Goal: Information Seeking & Learning: Check status

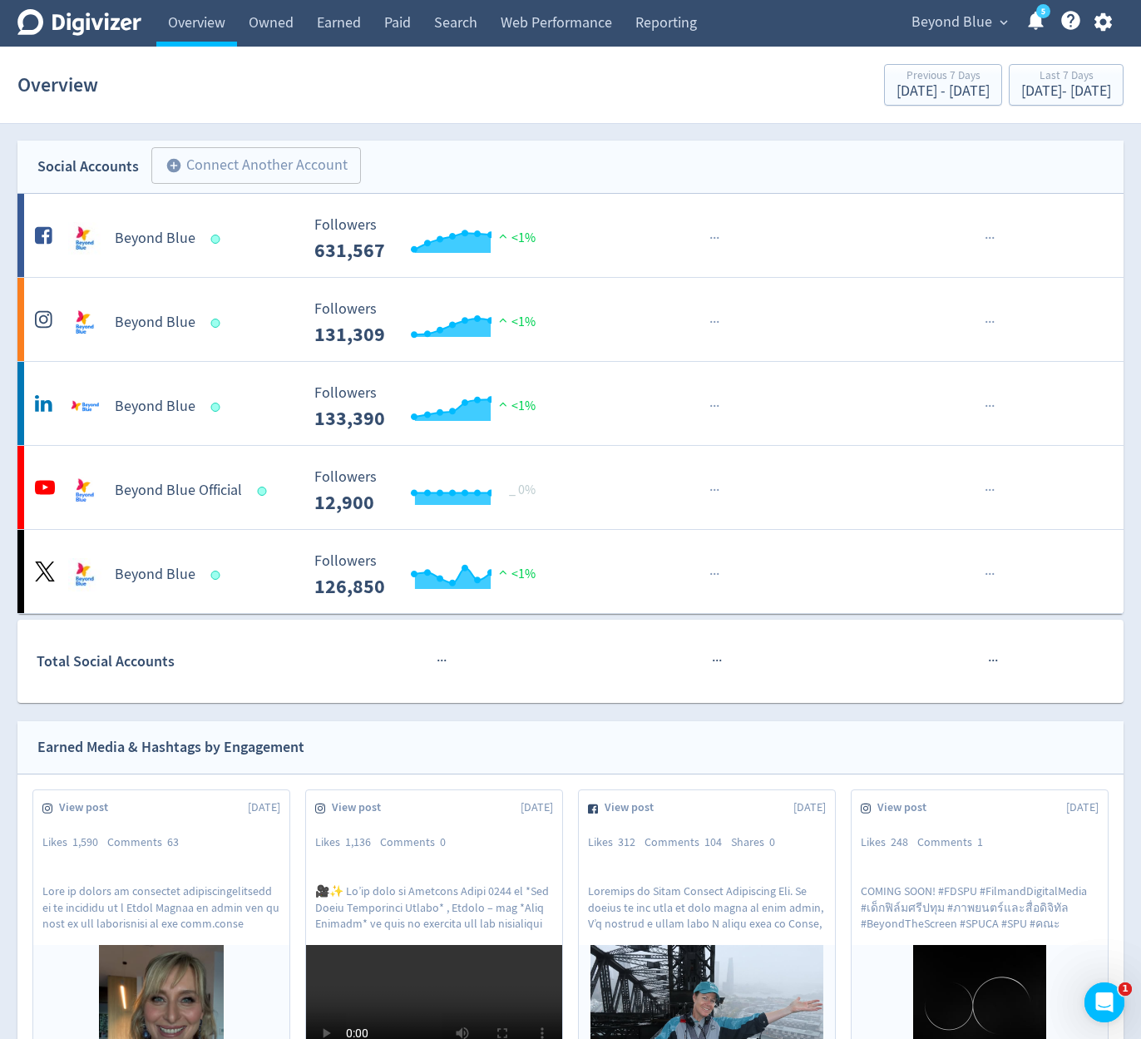
click at [945, 23] on span "Beyond Blue" at bounding box center [951, 22] width 81 height 27
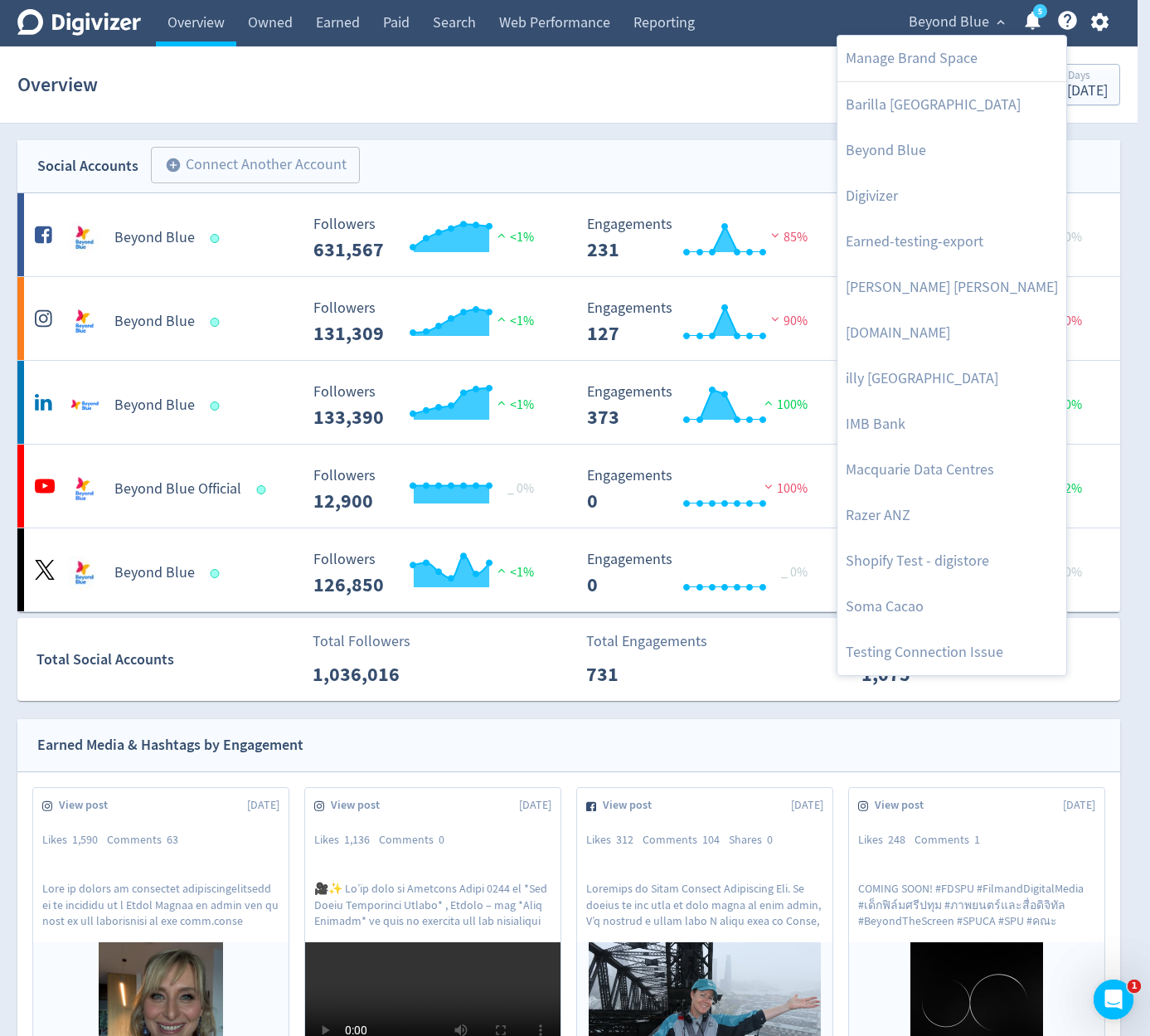
click at [817, 711] on div at bounding box center [575, 518] width 1150 height 1036
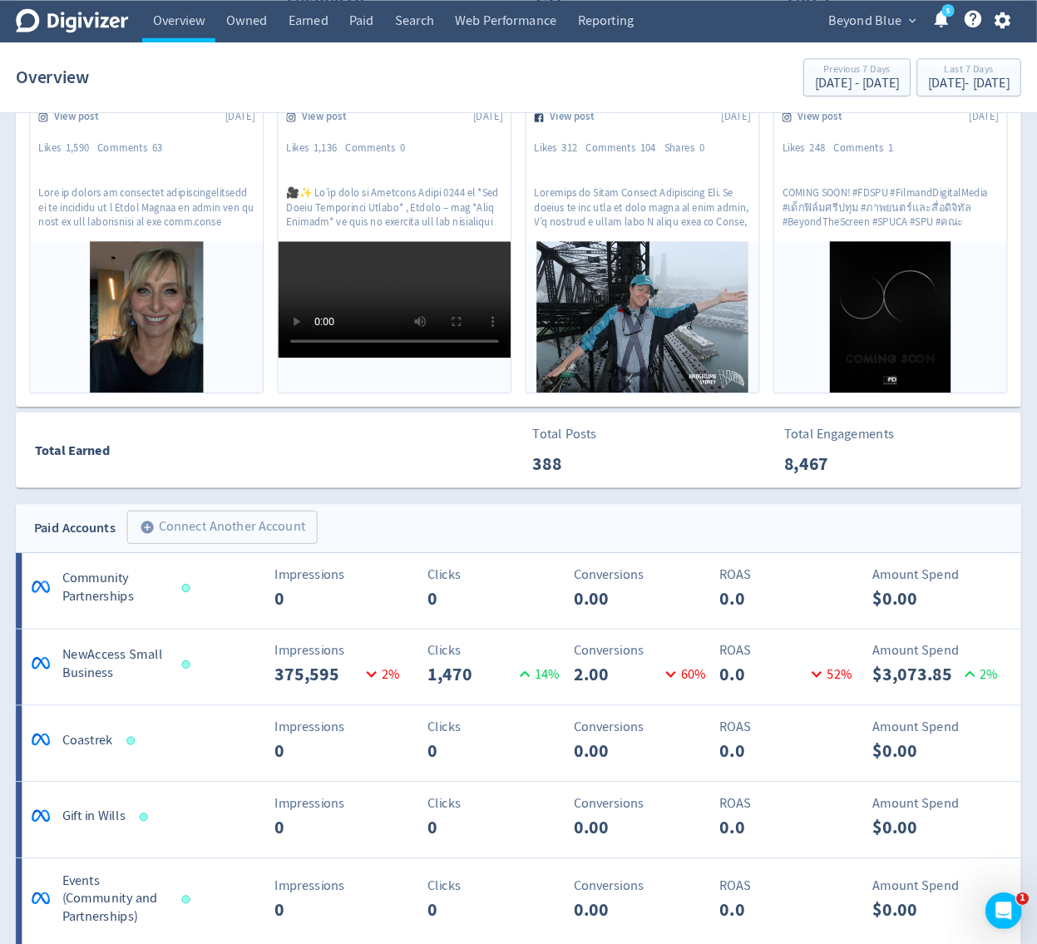
scroll to position [699, 0]
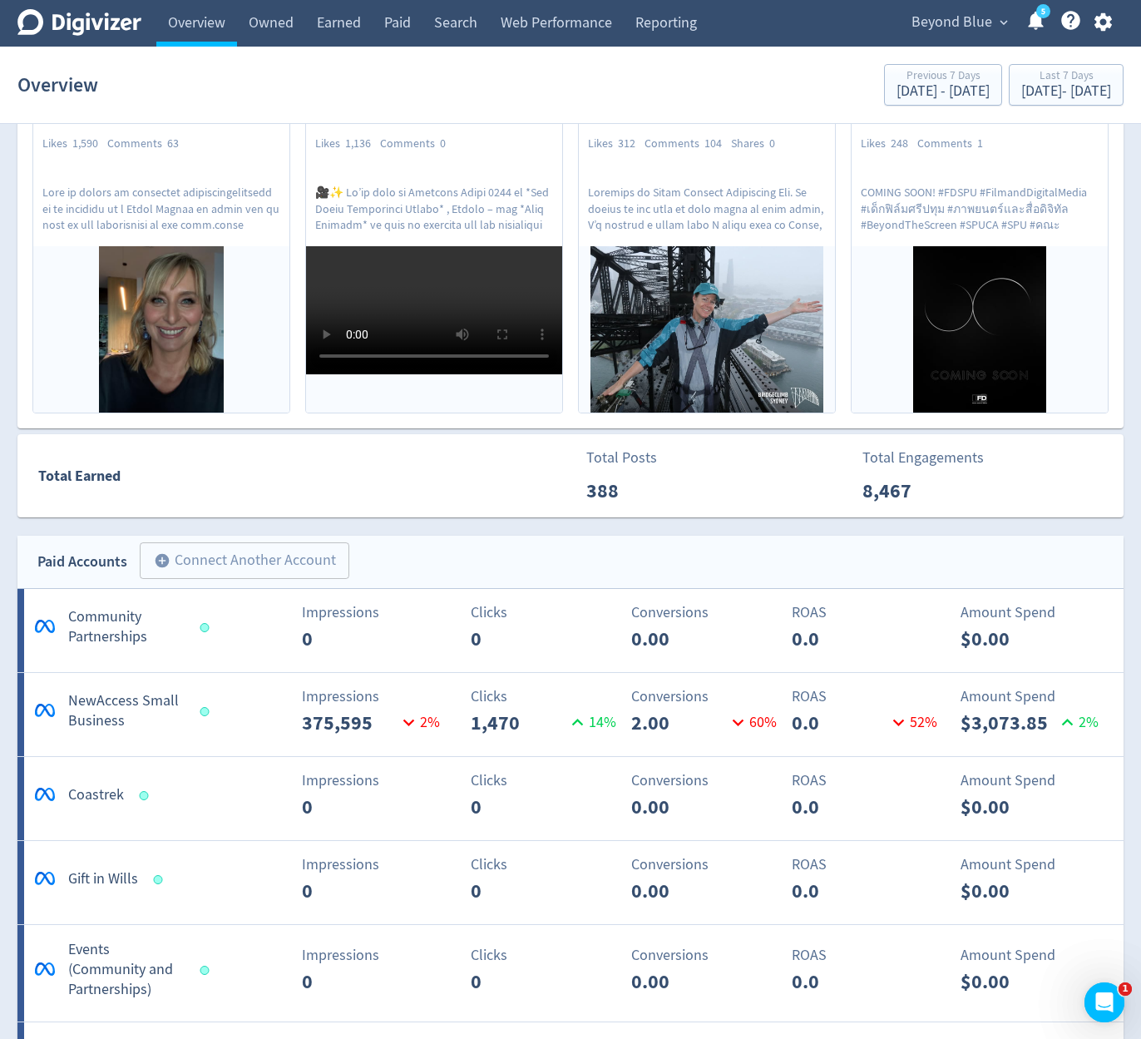
click at [975, 43] on div "Beyond Blue expand_more 5 Help Center - Searchable support on using Digivizer" at bounding box center [1008, 23] width 230 height 47
click at [979, 38] on div "Beyond Blue expand_more 5 Help Center - Searchable support on using Digivizer" at bounding box center [1008, 23] width 230 height 47
click at [989, 32] on span "Beyond Blue" at bounding box center [951, 22] width 81 height 27
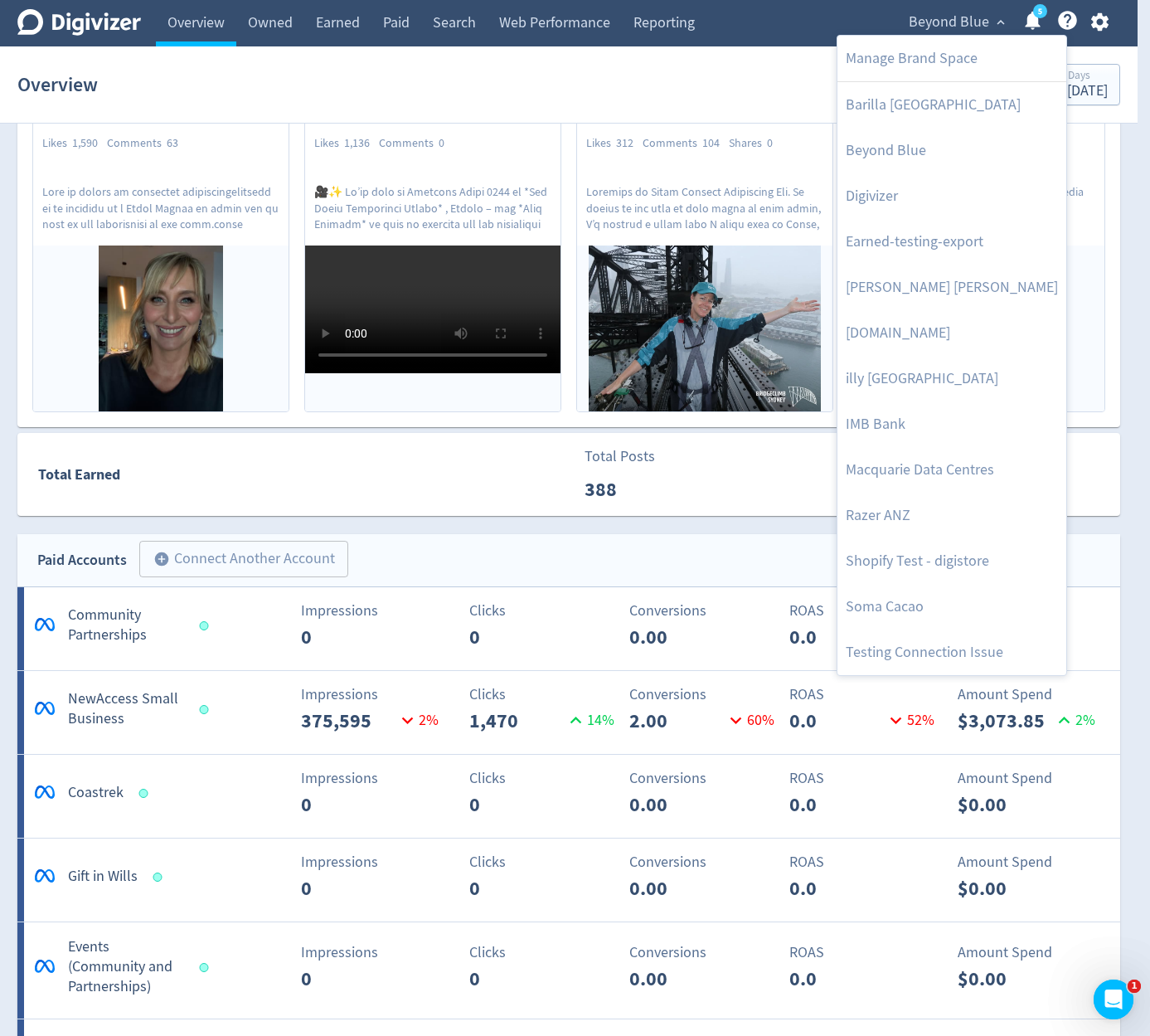
click at [693, 111] on div at bounding box center [575, 518] width 1150 height 1036
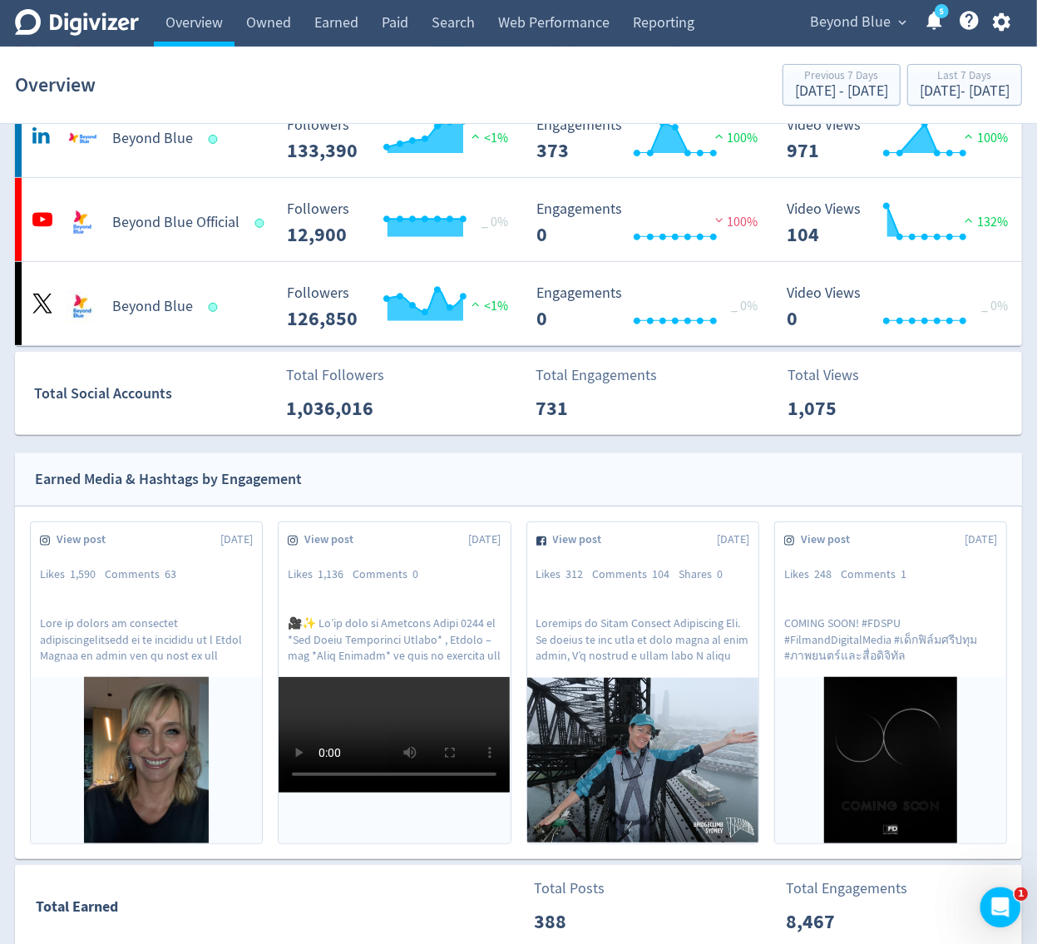
scroll to position [0, 0]
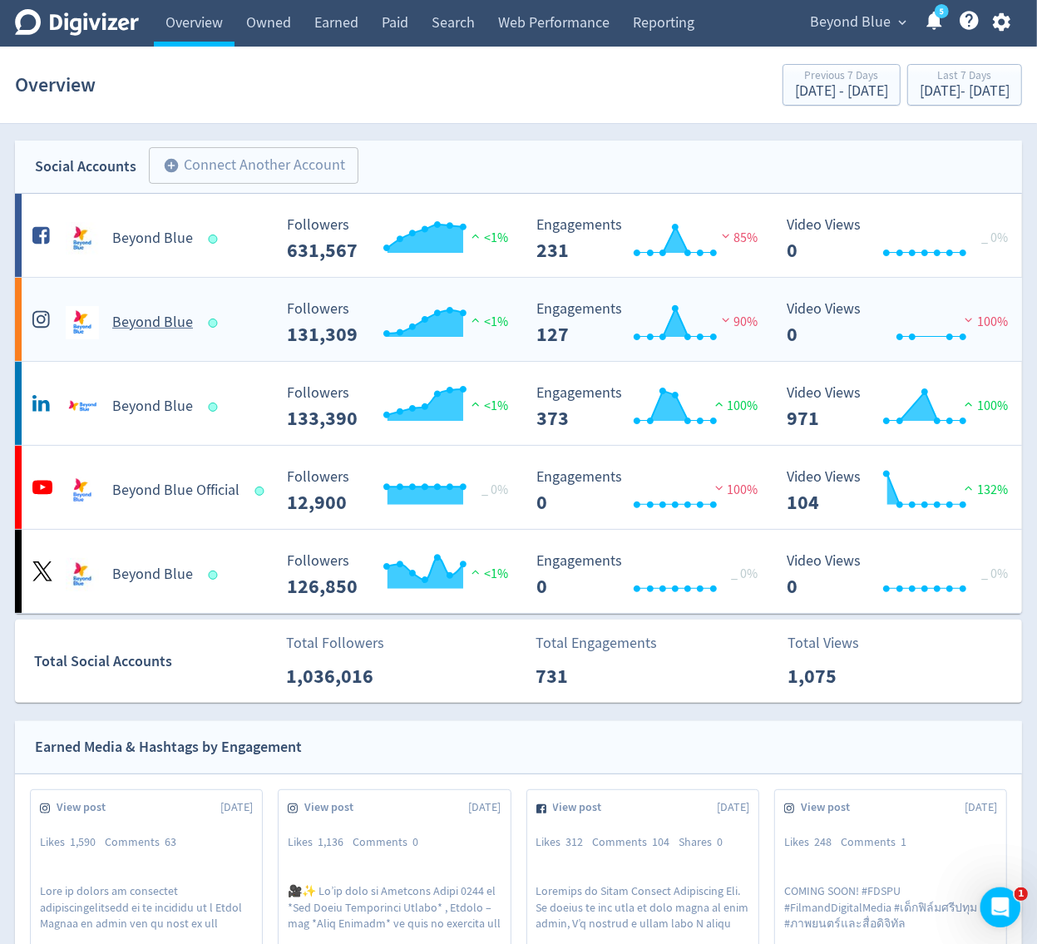
click at [263, 344] on Blue-platform4 "Beyond Blue Created with Highcharts 10.3.3 Followers 131,309 <1% Created with H…" at bounding box center [518, 319] width 1007 height 83
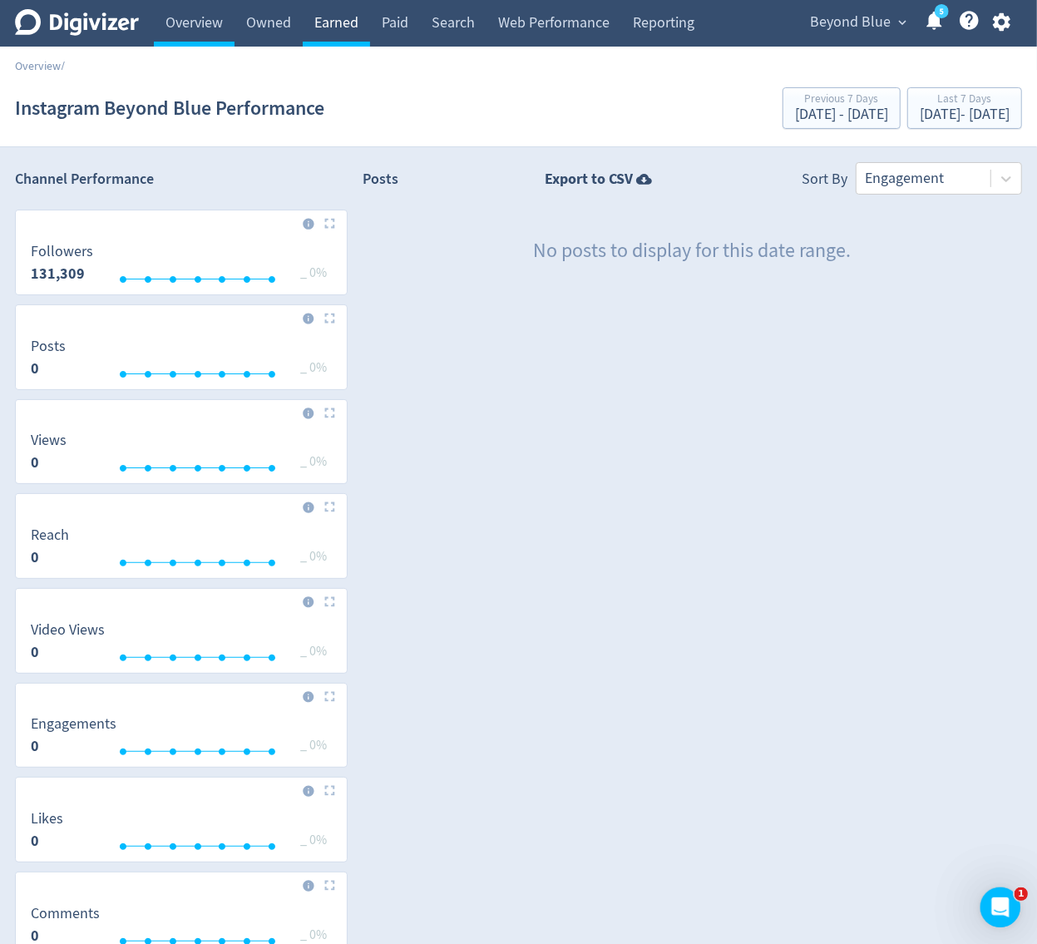
click at [328, 35] on link "Earned" at bounding box center [336, 23] width 67 height 47
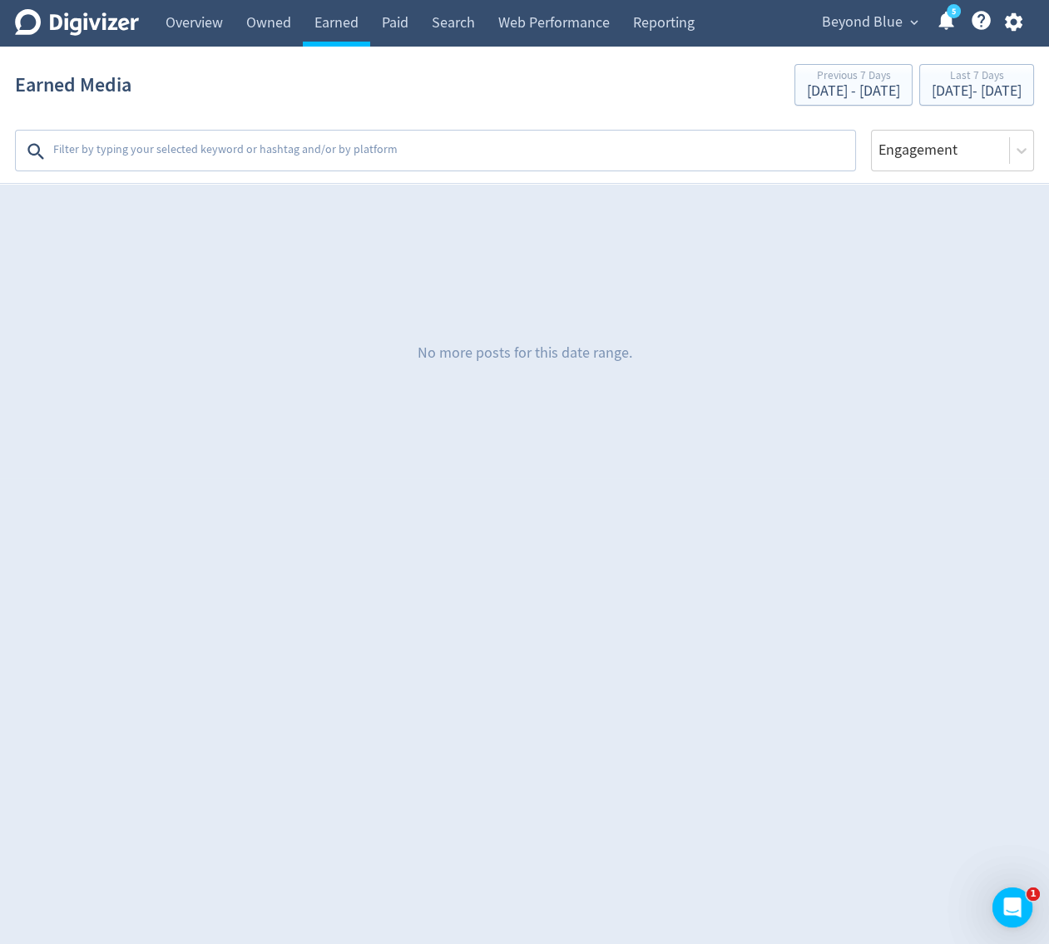
click at [819, 9] on button "Beyond Blue expand_more" at bounding box center [869, 22] width 106 height 27
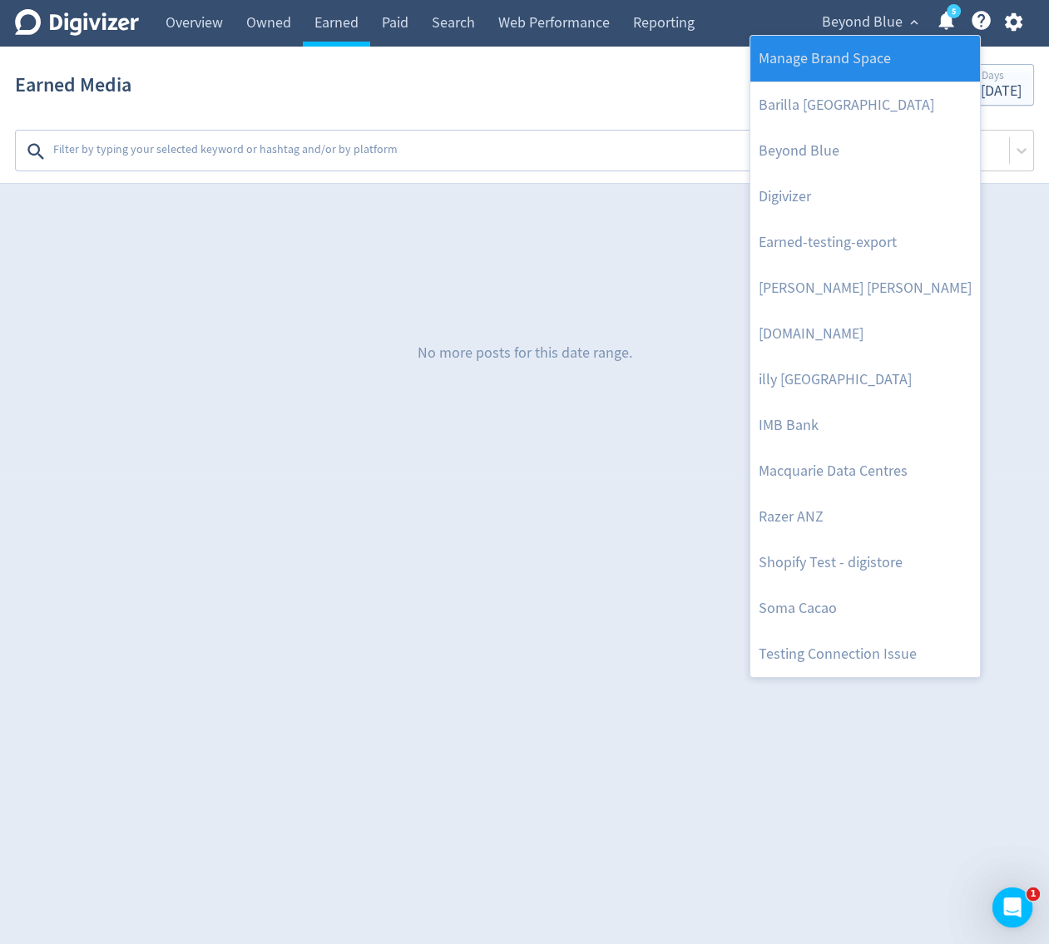
click at [902, 63] on link "Manage Brand Space" at bounding box center [865, 59] width 230 height 46
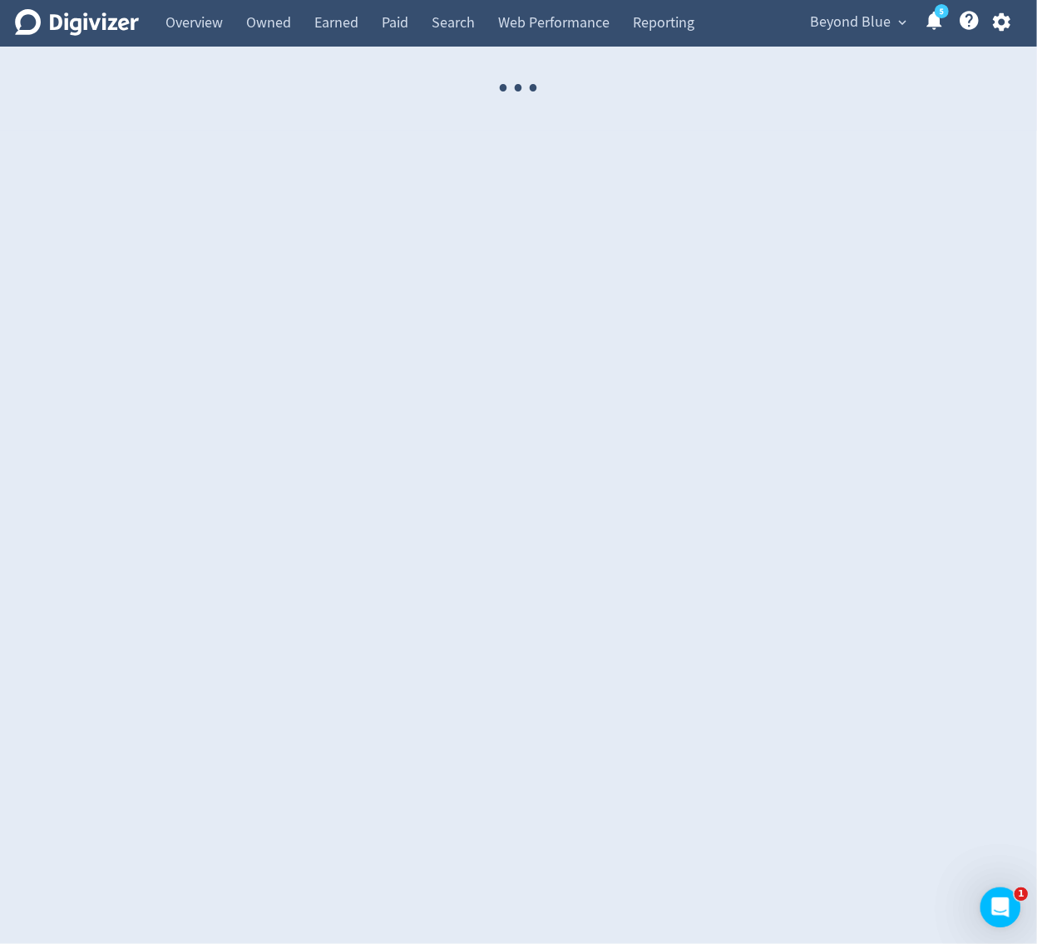
select select "USER"
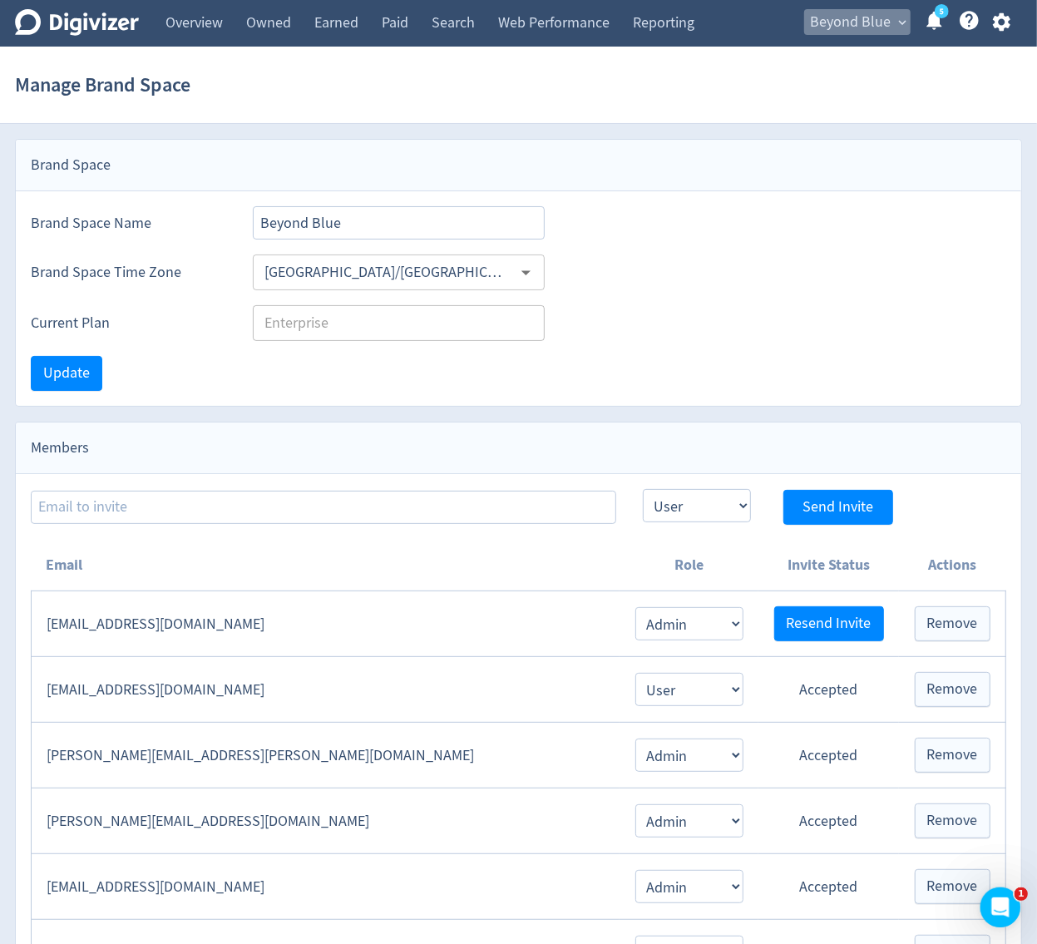
click at [890, 27] on span "Beyond Blue" at bounding box center [850, 22] width 81 height 27
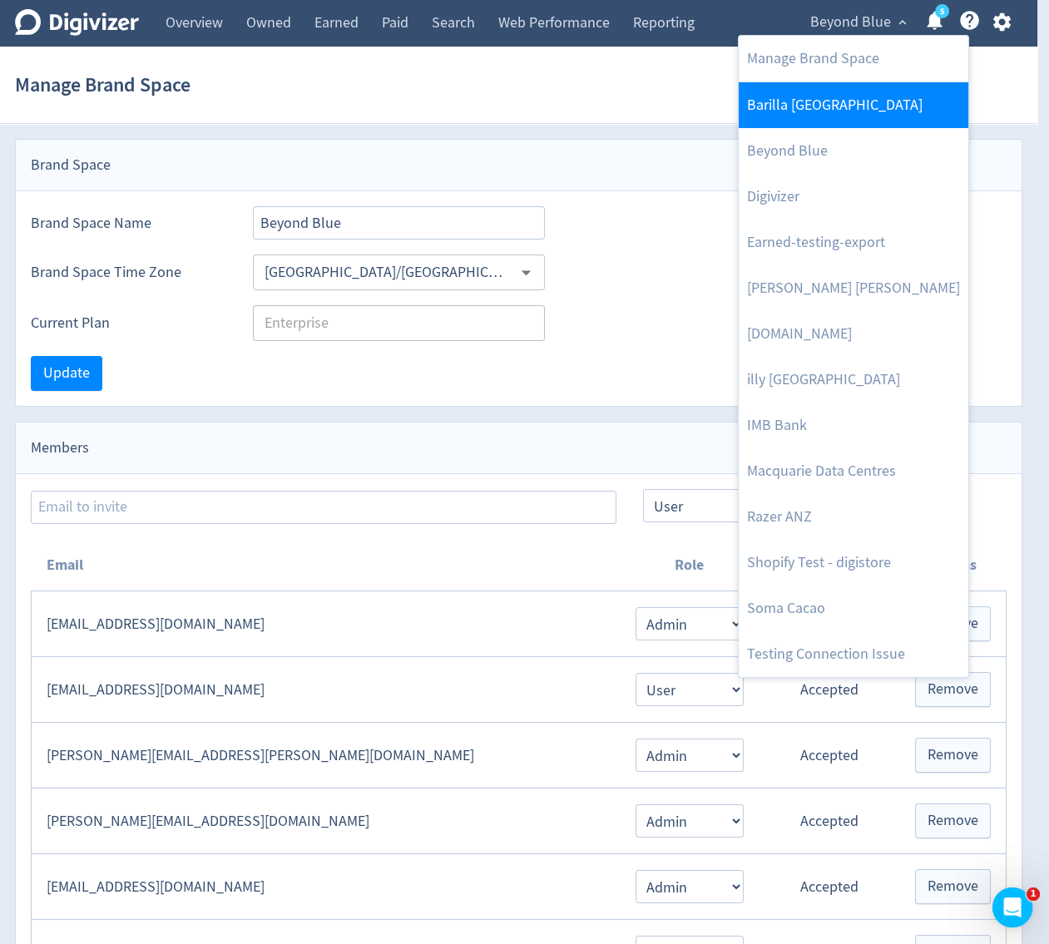
click at [872, 108] on link "Barilla [GEOGRAPHIC_DATA]" at bounding box center [853, 105] width 230 height 46
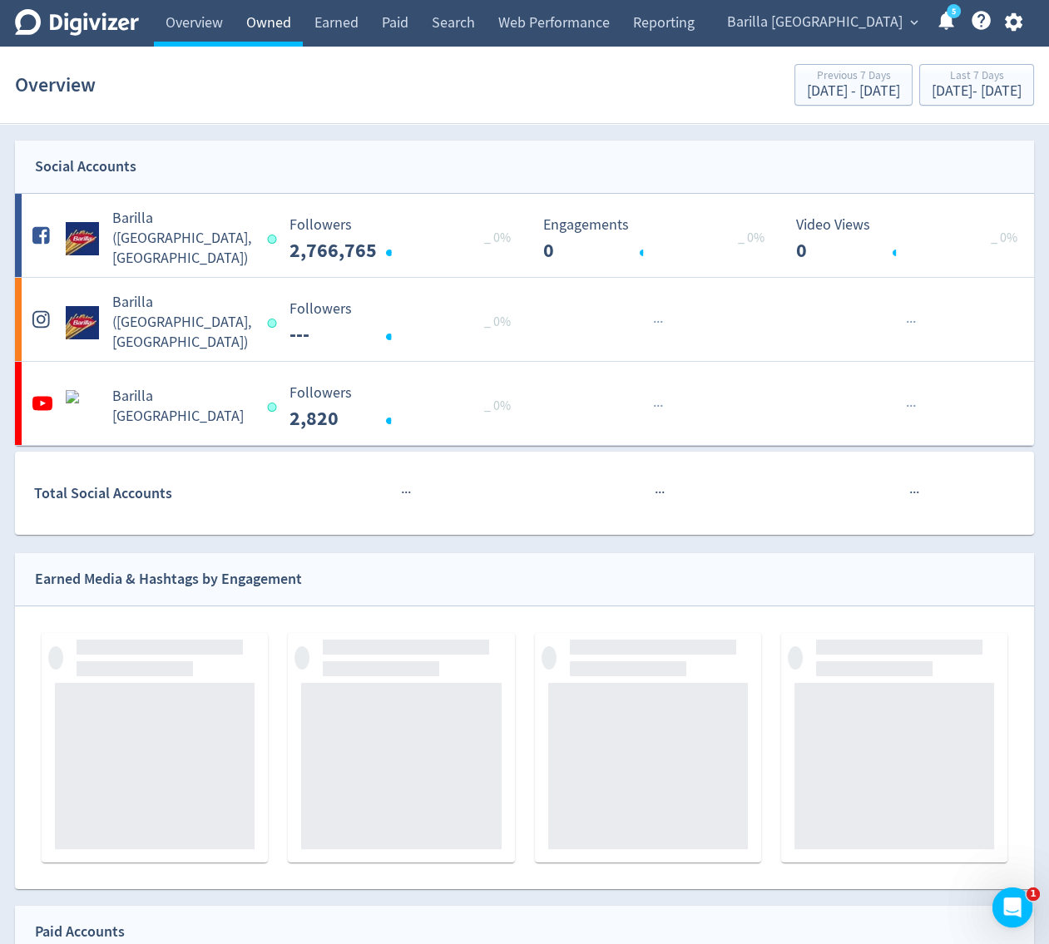
click at [258, 37] on link "Owned" at bounding box center [269, 23] width 68 height 47
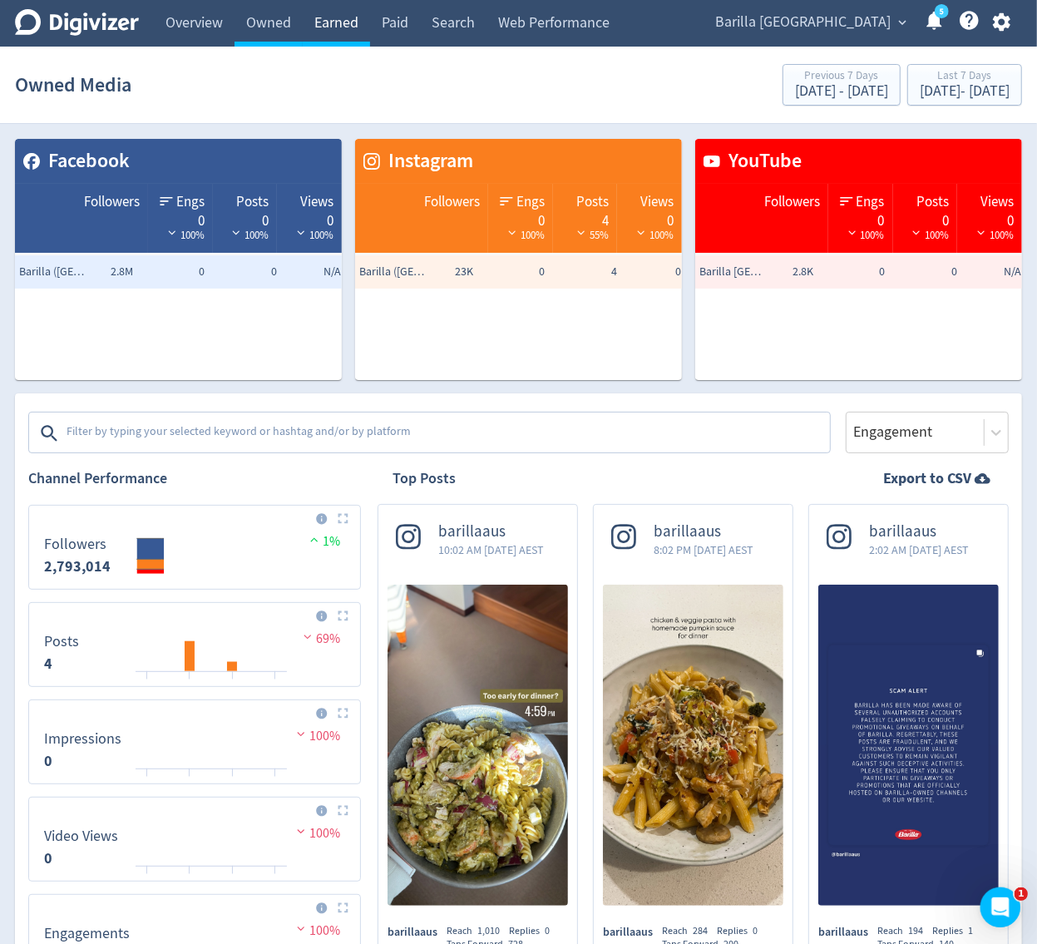
click at [324, 38] on link "Earned" at bounding box center [336, 23] width 67 height 47
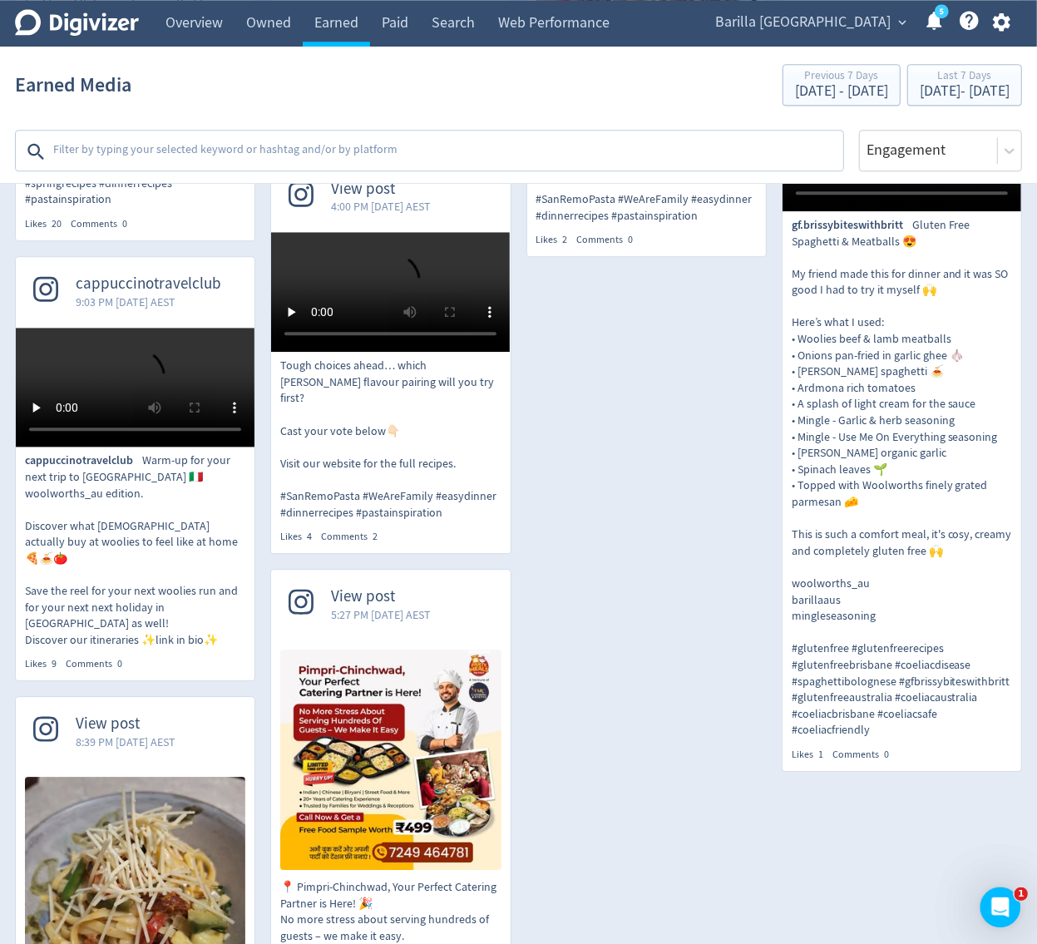
scroll to position [2630, 0]
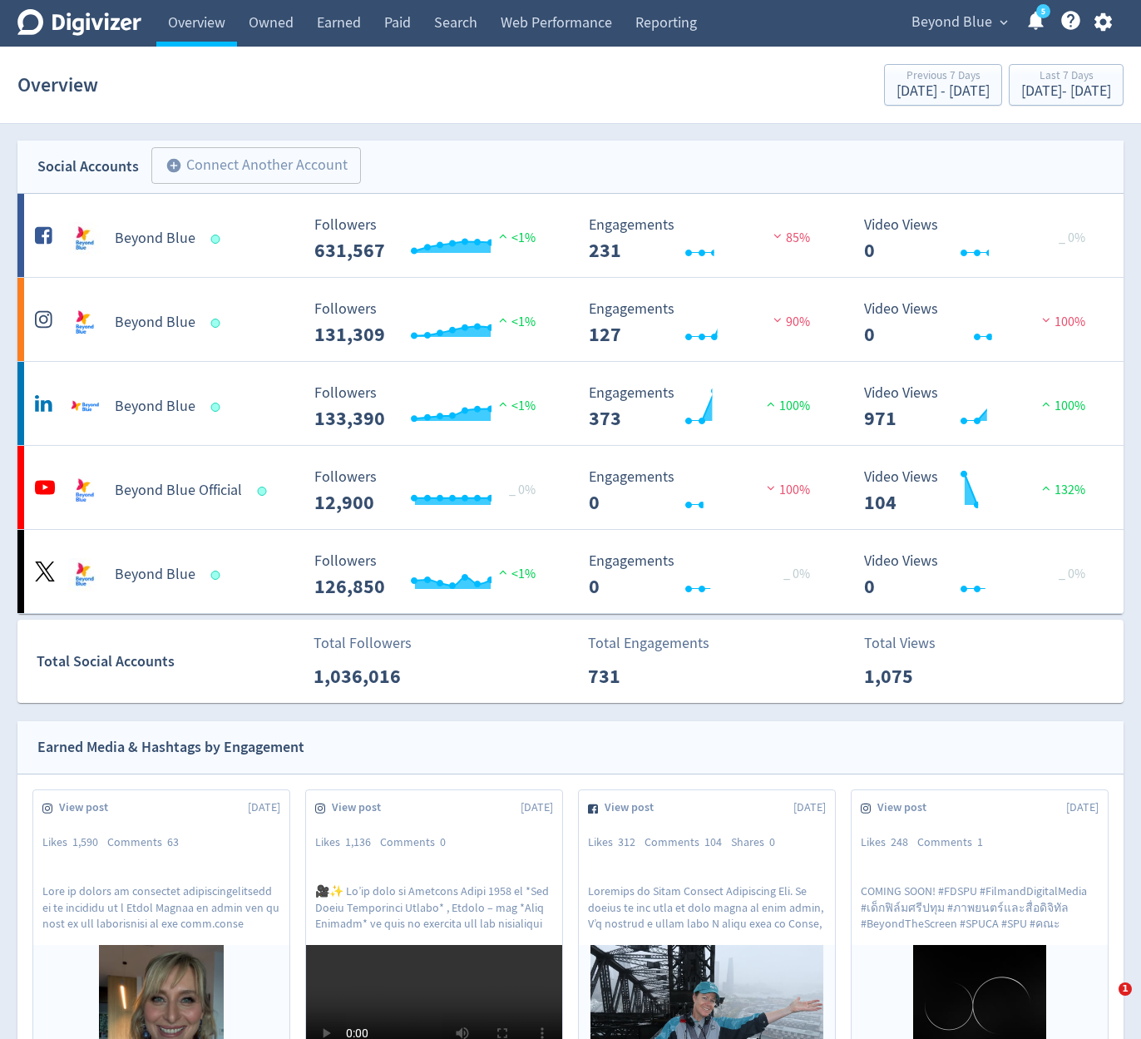
click at [978, 34] on span "Beyond Blue" at bounding box center [951, 22] width 81 height 27
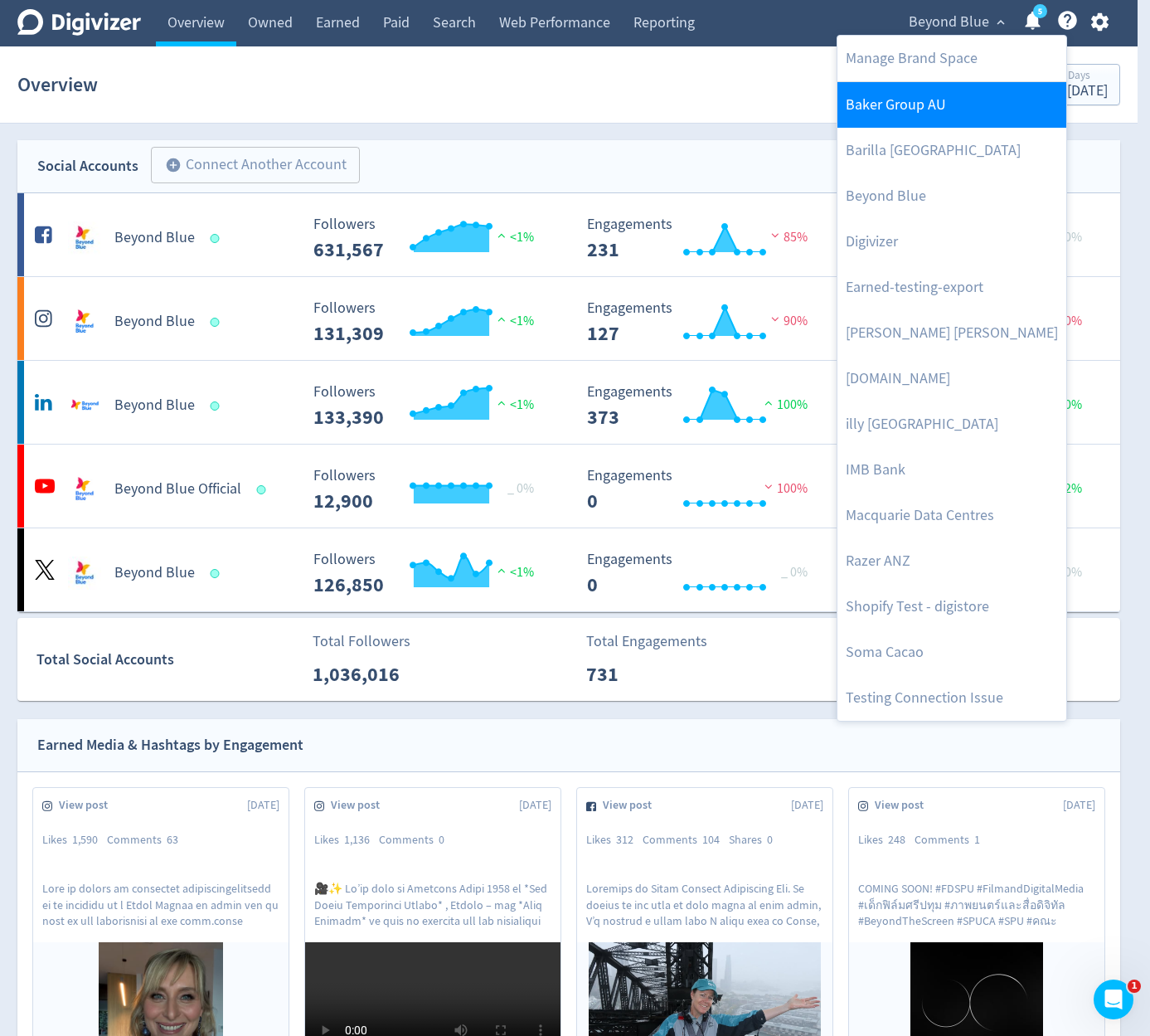
click at [959, 107] on link "Baker Group AU" at bounding box center [953, 105] width 229 height 46
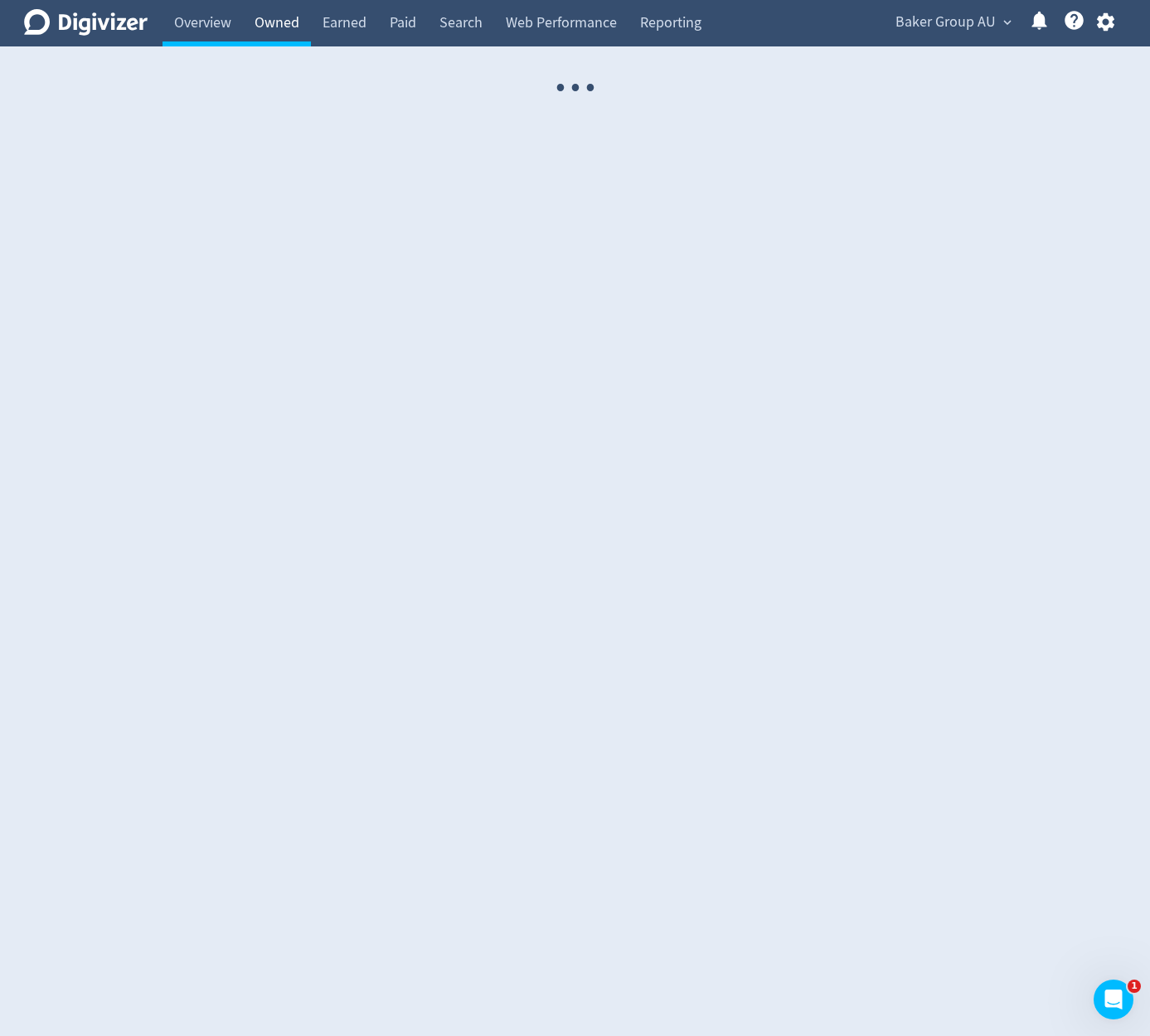
click at [289, 37] on link "Owned" at bounding box center [277, 23] width 68 height 47
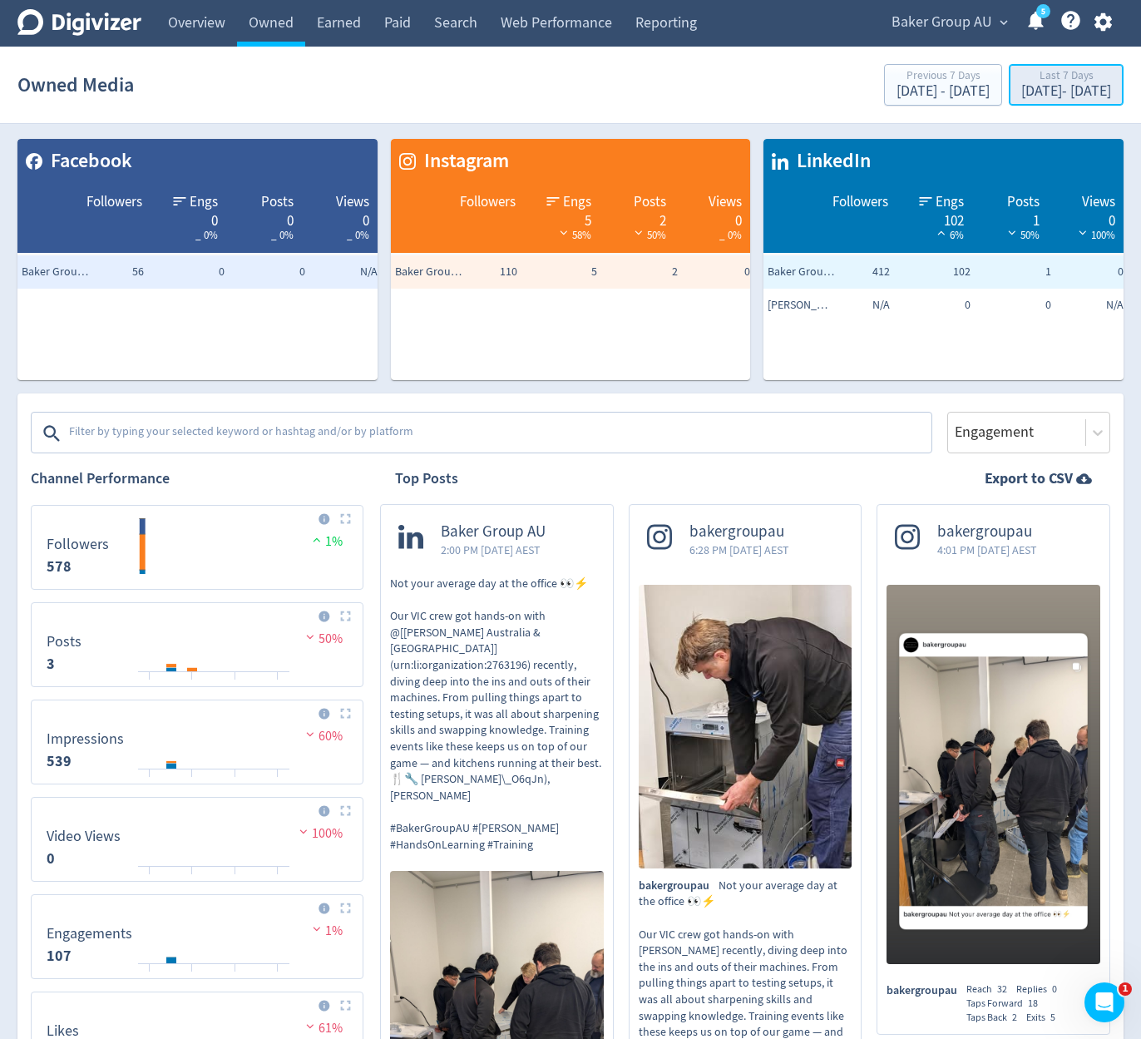
click at [1021, 94] on div "Sep 8, 2025 - Sep 14, 2025" at bounding box center [1066, 91] width 90 height 15
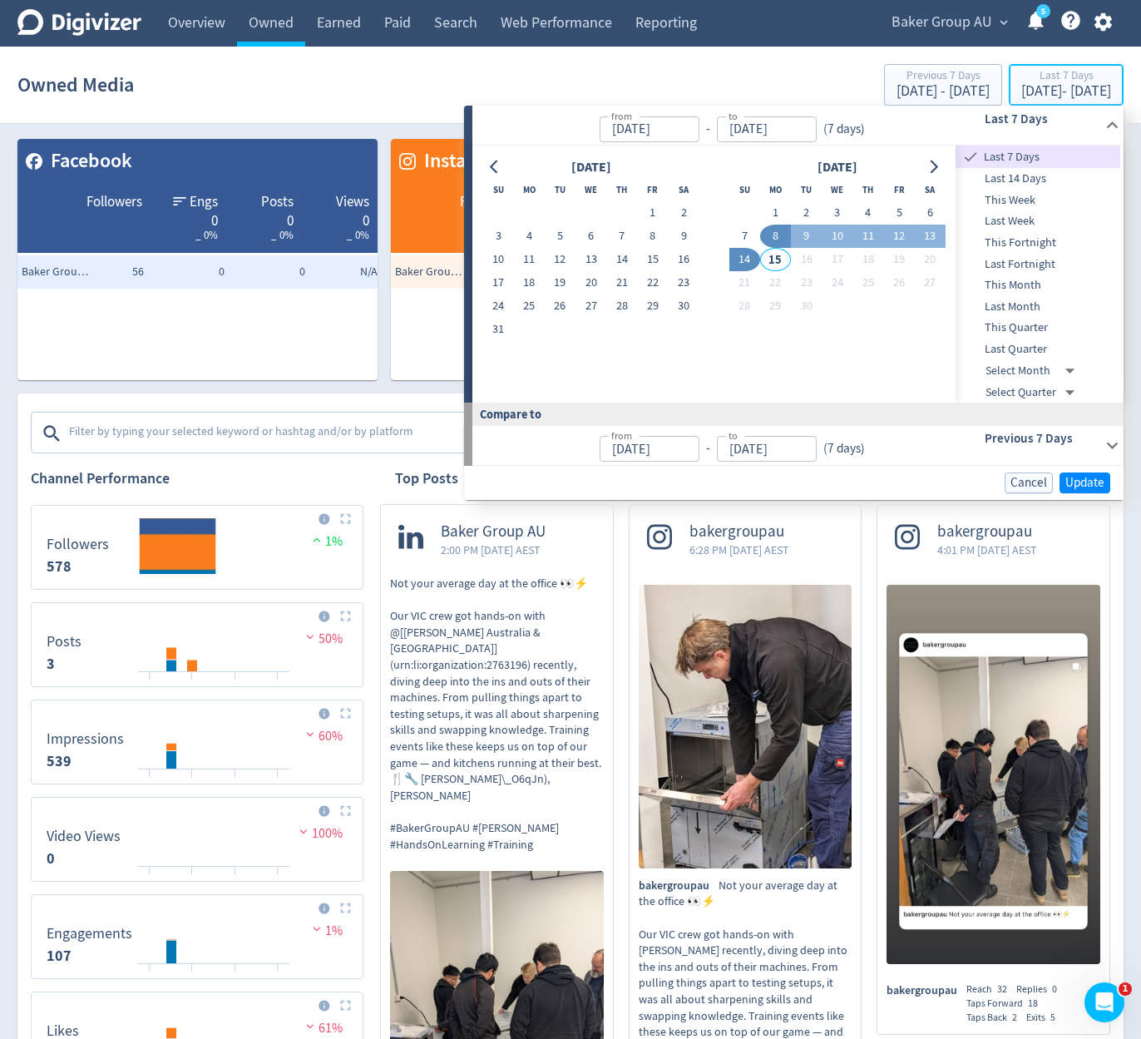
type input "Sep 08, 2025"
type input "[DATE]"
type input "Sep 01, 2025"
type input "Sep 07, 2025"
click at [821, 231] on button "9" at bounding box center [806, 236] width 31 height 23
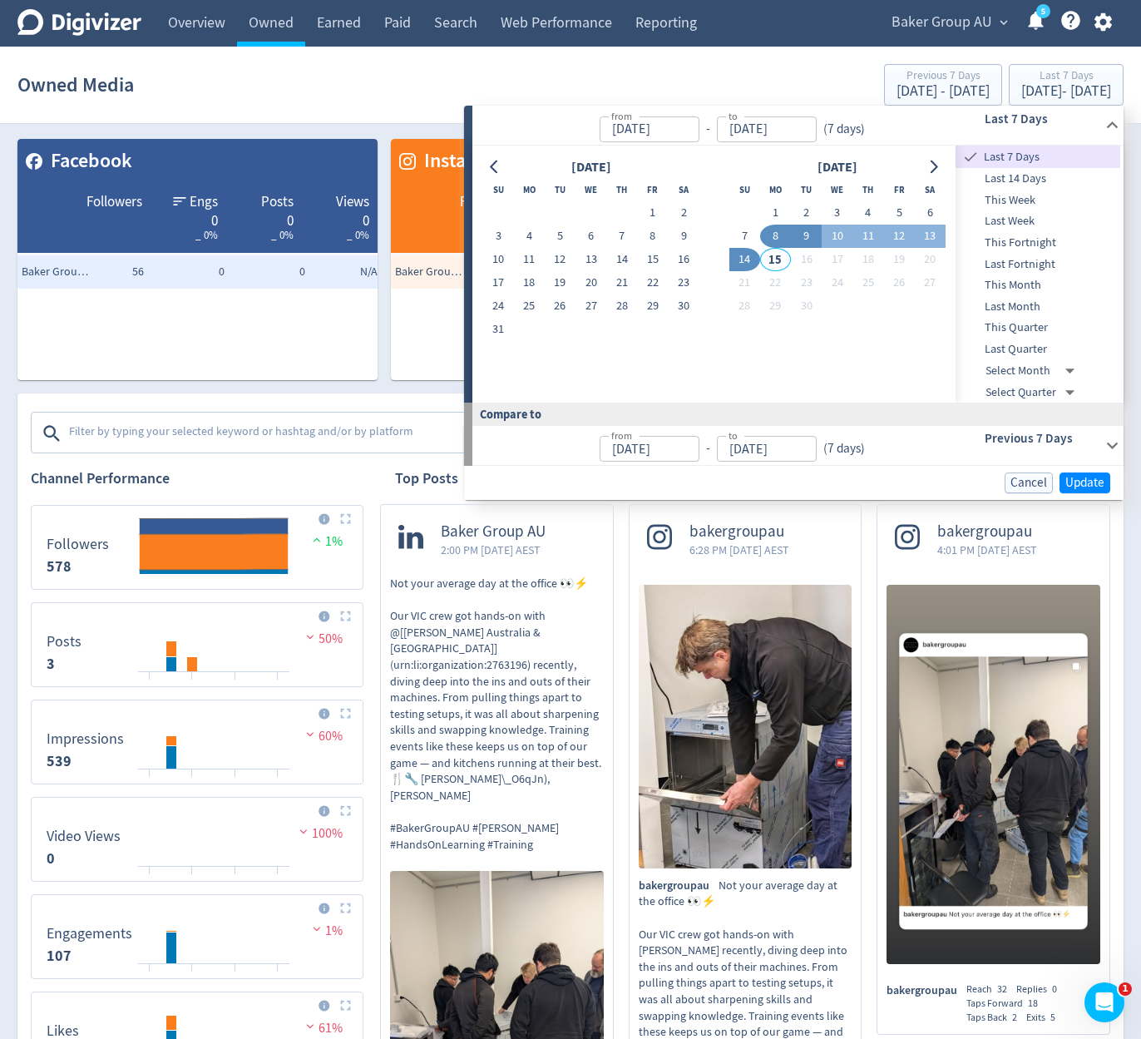
type input "Sep 09, 2025"
click at [821, 231] on td "9" at bounding box center [806, 236] width 31 height 23
click at [1082, 476] on span "Update" at bounding box center [1084, 482] width 39 height 12
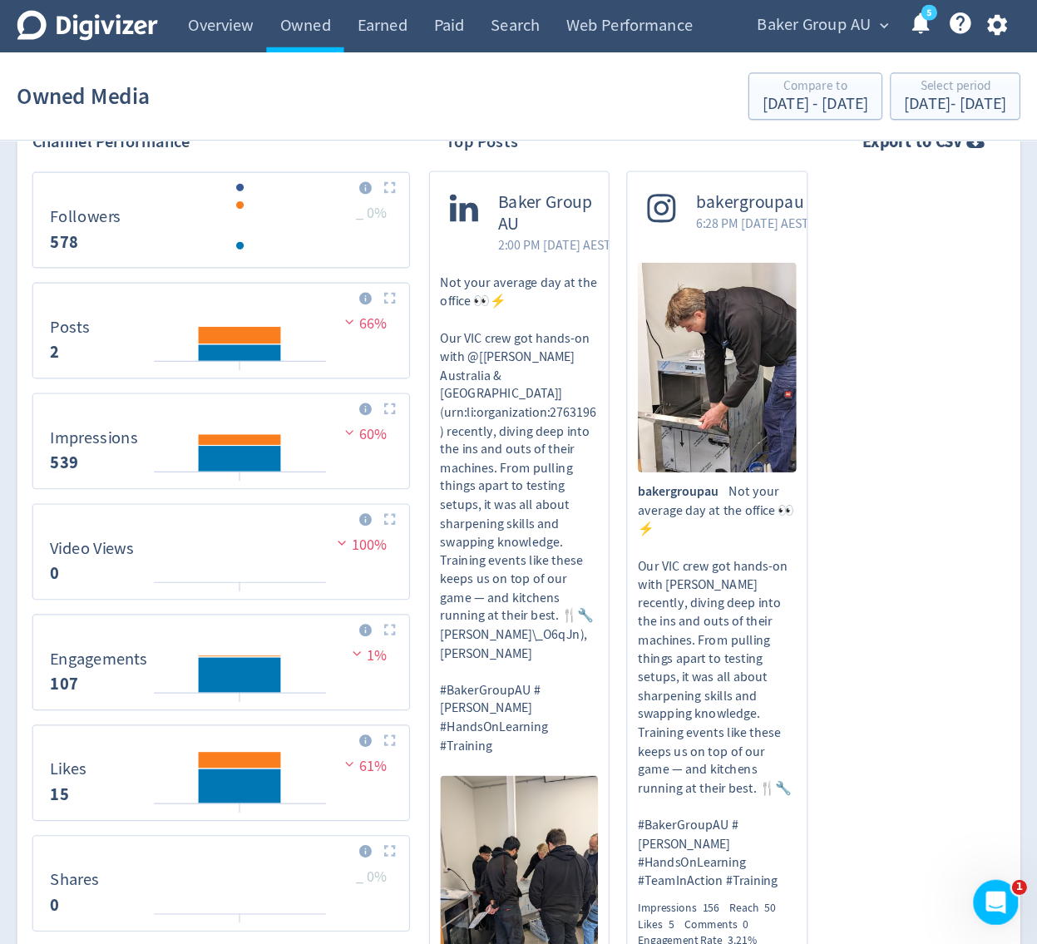
scroll to position [353, 0]
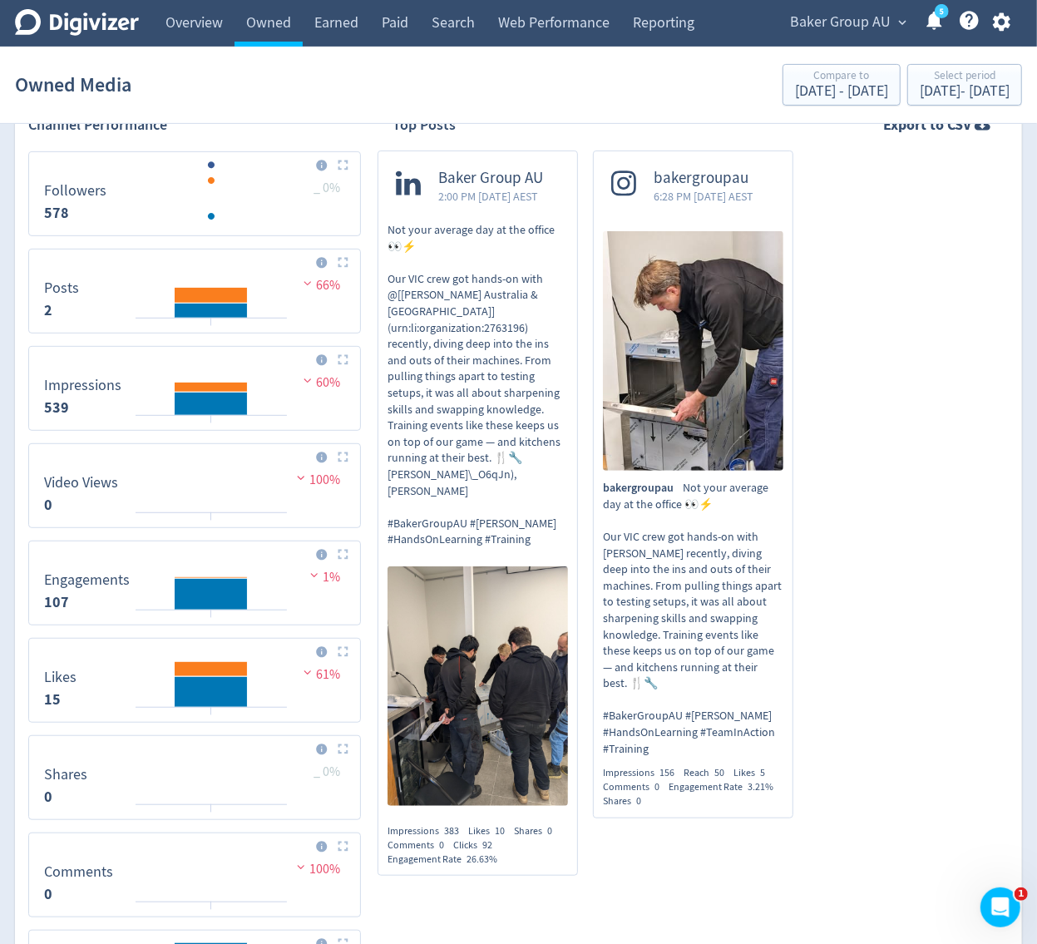
click at [482, 759] on img at bounding box center [478, 686] width 180 height 240
drag, startPoint x: 478, startPoint y: 837, endPoint x: 401, endPoint y: 871, distance: 84.5
click at [401, 871] on div "Baker Group AU 2:00 PM Tue 9-Sep-25 AEST Not your average day at the office 👀⚡️…" at bounding box center [470, 521] width 215 height 740
click at [980, 93] on div "Sep 9, 2025 - Sep 9, 2025" at bounding box center [965, 91] width 90 height 15
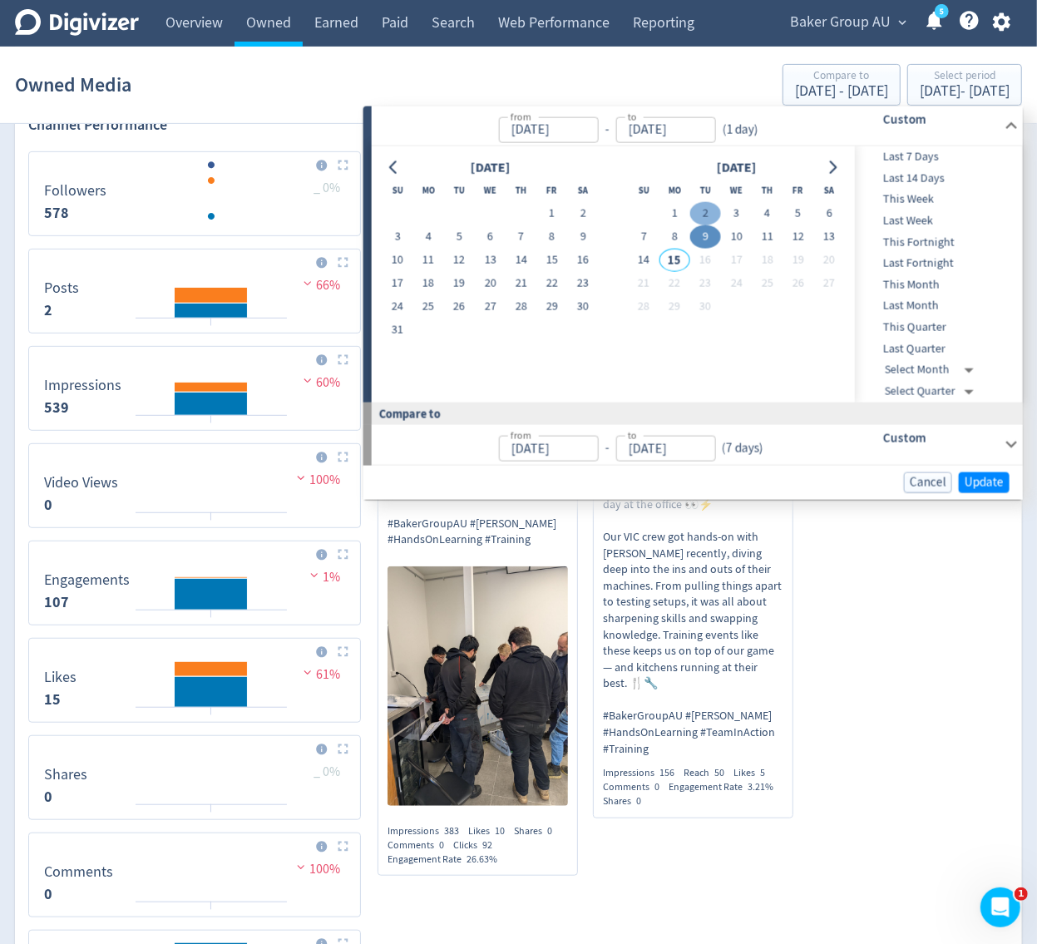
click at [707, 210] on button "2" at bounding box center [705, 213] width 31 height 23
type input "Sep 02, 2025"
click at [707, 210] on button "2" at bounding box center [705, 213] width 31 height 23
type input "Sep 01, 2025"
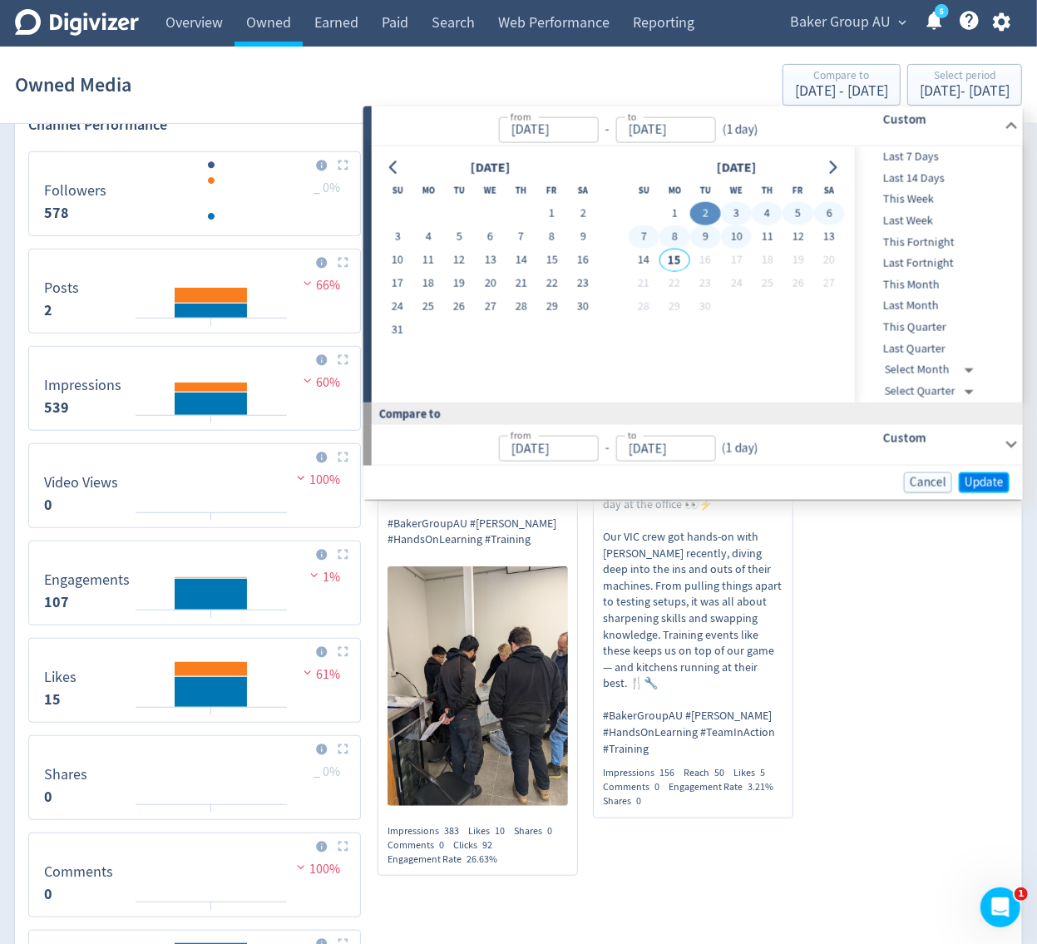
click at [984, 488] on button "Update" at bounding box center [984, 482] width 51 height 21
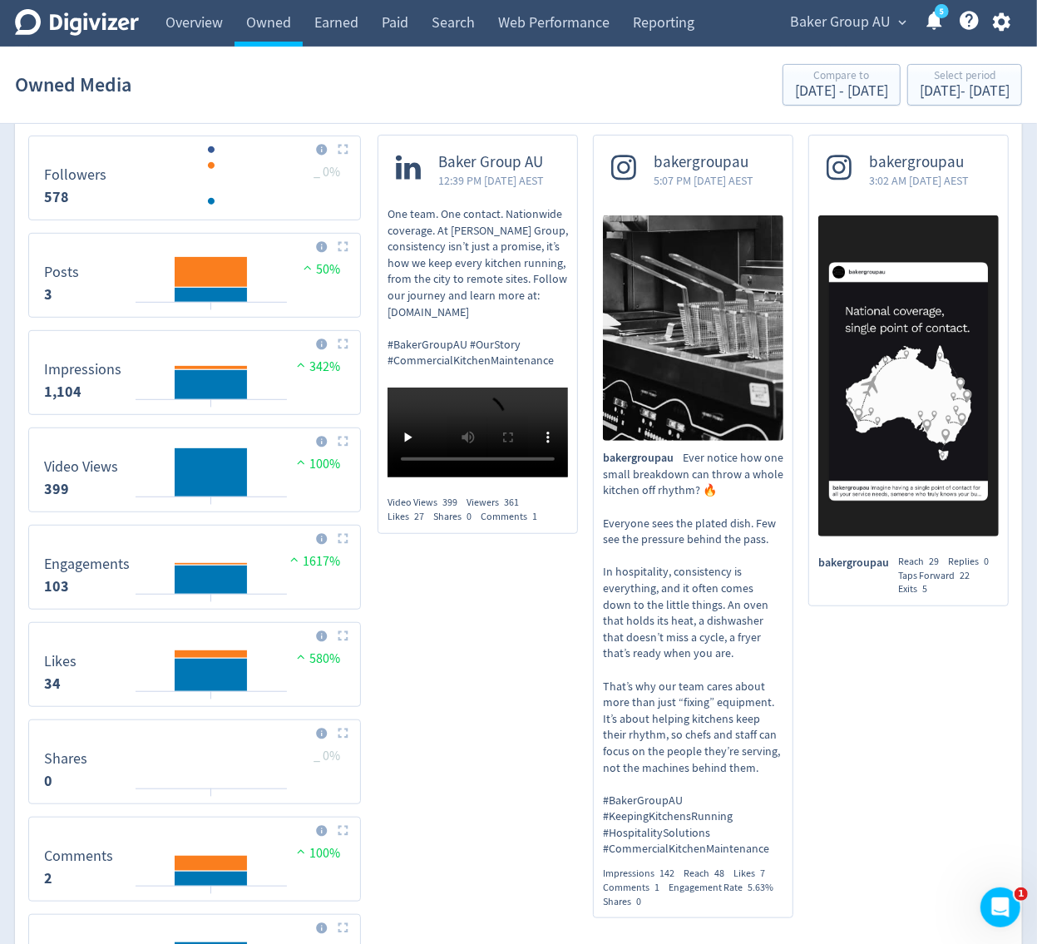
scroll to position [358, 0]
